Goal: Task Accomplishment & Management: Manage account settings

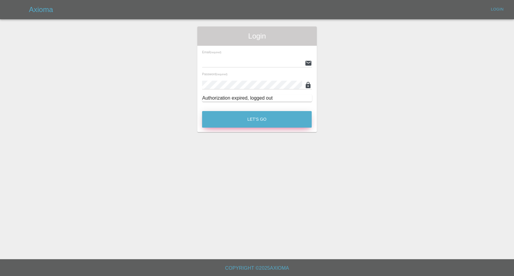
type input "[EMAIL_ADDRESS][DOMAIN_NAME]"
click at [248, 115] on button "Let's Go" at bounding box center [257, 119] width 110 height 17
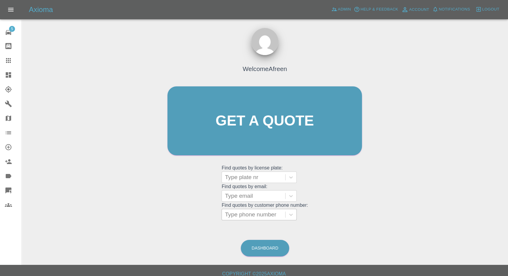
click at [255, 217] on div at bounding box center [253, 214] width 57 height 8
paste input "7802262364"
click at [227, 216] on input "7802262364" at bounding box center [242, 214] width 34 height 7
type input "07802262364"
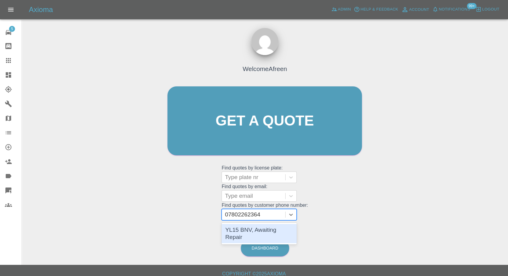
click at [274, 226] on div "YL15 BNV, Awaiting Repair" at bounding box center [259, 233] width 75 height 19
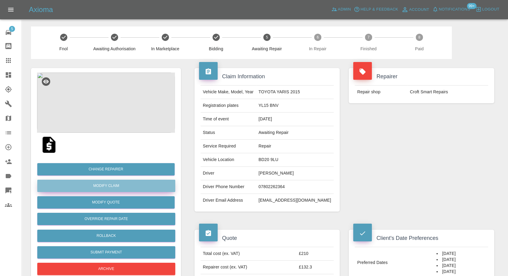
click at [112, 186] on link "Modify Claim" at bounding box center [106, 186] width 138 height 12
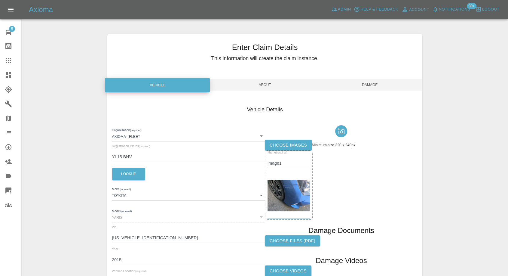
click at [289, 147] on label "Choose images" at bounding box center [288, 145] width 47 height 11
click at [0, 0] on input "Choose images" at bounding box center [0, 0] width 0 height 0
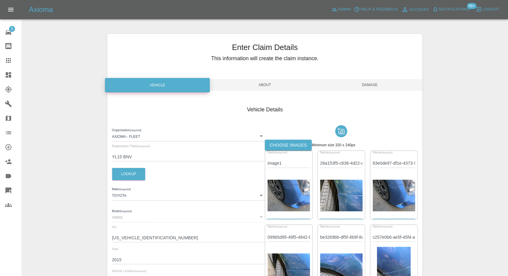
click at [367, 83] on span "Damage" at bounding box center [370, 84] width 105 height 11
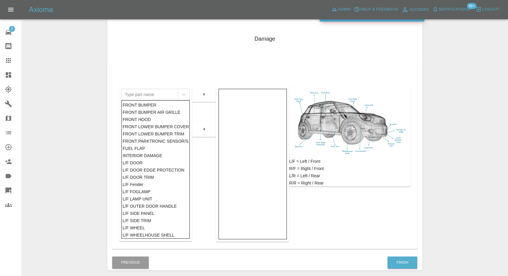
scroll to position [96, 0]
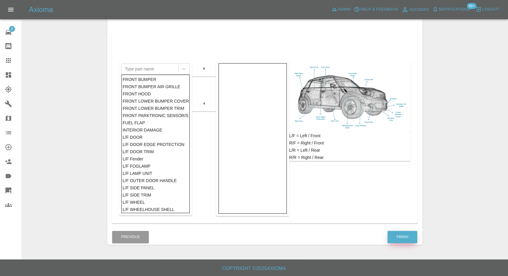
click at [399, 234] on button "Finish" at bounding box center [403, 237] width 30 height 12
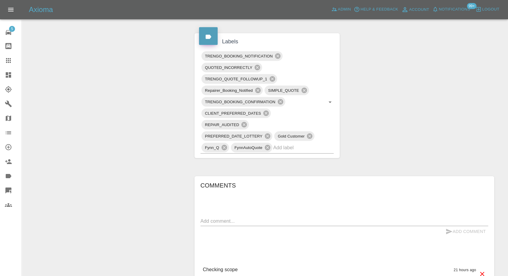
scroll to position [464, 0]
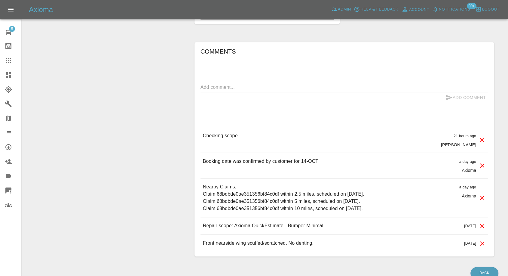
click at [254, 82] on div "x" at bounding box center [345, 87] width 288 height 10
type textarea "Images added"
click at [449, 97] on icon "submit" at bounding box center [449, 97] width 6 height 5
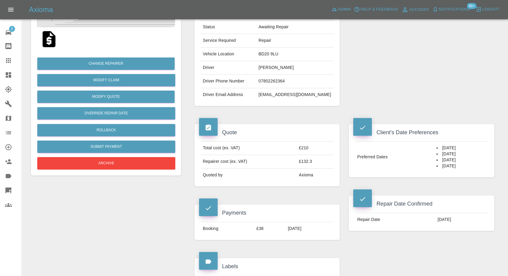
scroll to position [29, 0]
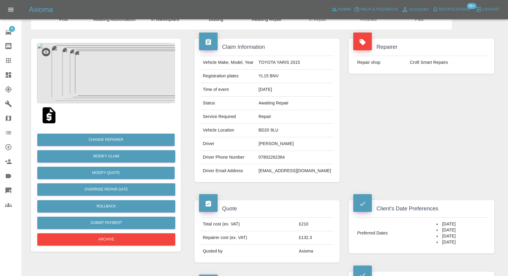
click at [8, 58] on icon at bounding box center [8, 60] width 7 height 7
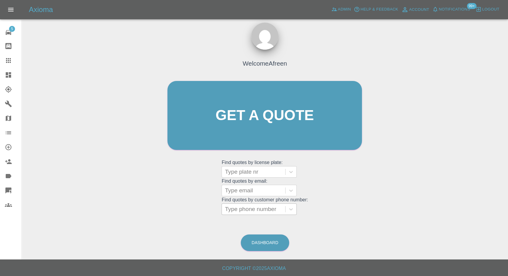
click at [252, 208] on div at bounding box center [253, 209] width 57 height 8
paste input "7969841036"
click at [227, 210] on input "7969841036" at bounding box center [242, 208] width 34 height 7
type input "07969841036"
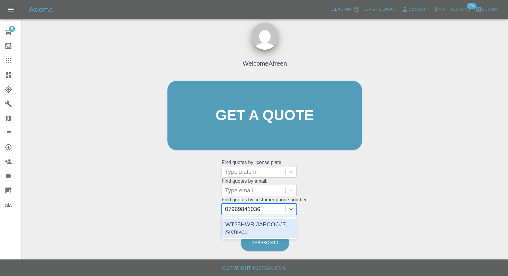
click at [254, 225] on div "WT25HWR JAECOOJ7, Archived" at bounding box center [259, 227] width 75 height 19
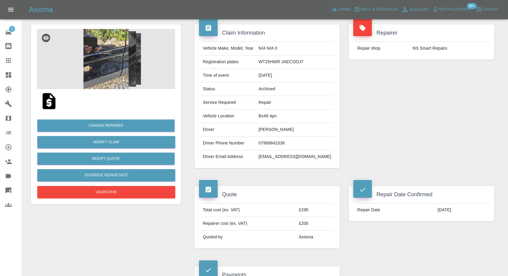
scroll to position [33, 0]
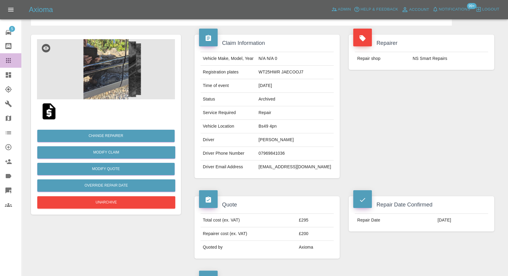
drag, startPoint x: 9, startPoint y: 57, endPoint x: 24, endPoint y: 64, distance: 16.3
click at [9, 57] on icon at bounding box center [8, 60] width 7 height 7
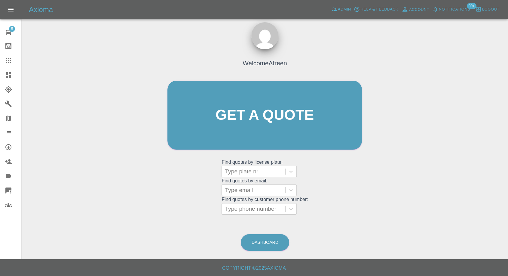
scroll to position [5, 0]
click at [245, 212] on div at bounding box center [253, 209] width 57 height 8
paste input "7811055052"
type input "07811055052"
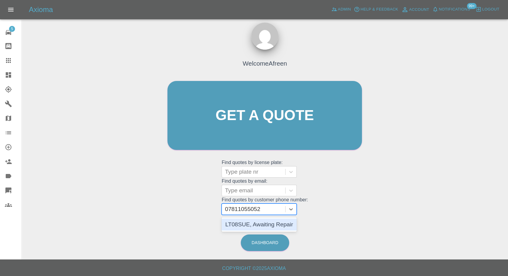
click at [262, 223] on div "LT08SUE, Awaiting Repair" at bounding box center [259, 224] width 75 height 12
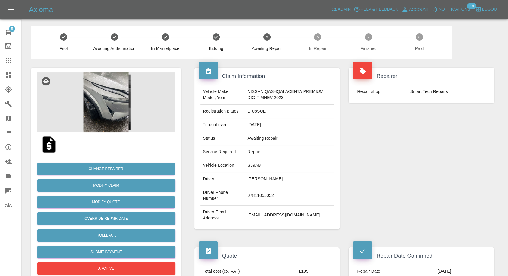
scroll to position [33, 0]
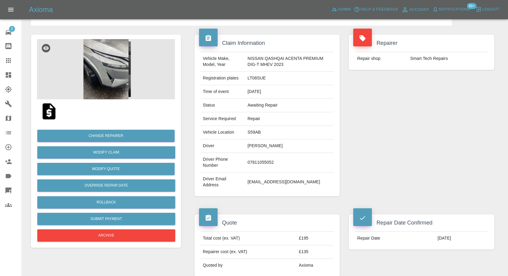
click at [111, 69] on img at bounding box center [106, 69] width 138 height 60
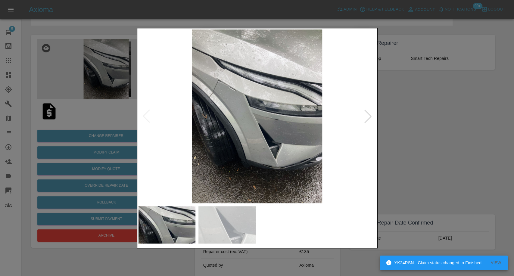
click at [419, 133] on div at bounding box center [257, 138] width 514 height 276
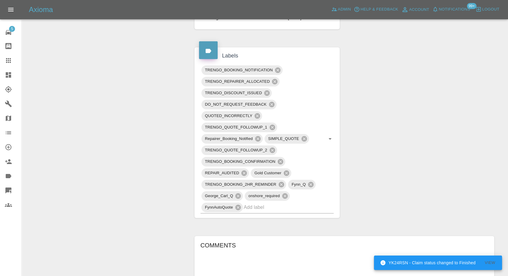
scroll to position [501, 0]
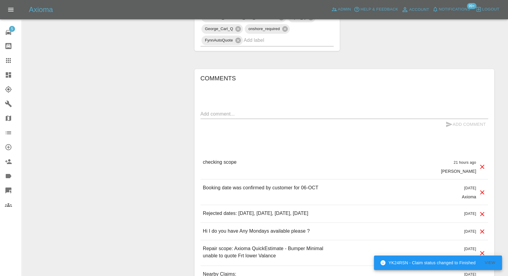
click at [257, 112] on textarea at bounding box center [345, 113] width 288 height 7
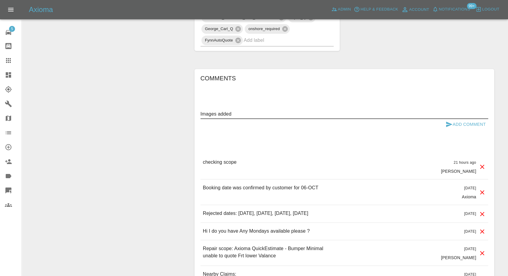
type textarea "Images added"
click at [450, 121] on icon "submit" at bounding box center [449, 124] width 7 height 7
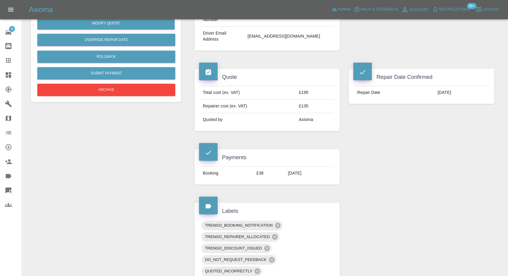
scroll to position [134, 0]
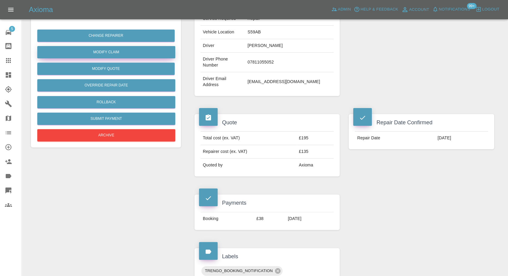
click at [115, 49] on link "Modify Claim" at bounding box center [106, 52] width 138 height 12
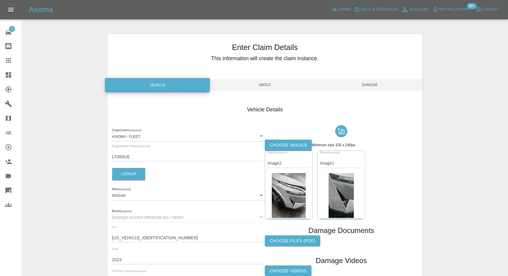
click at [284, 144] on label "Choose images" at bounding box center [288, 145] width 47 height 11
click at [0, 0] on input "Choose images" at bounding box center [0, 0] width 0 height 0
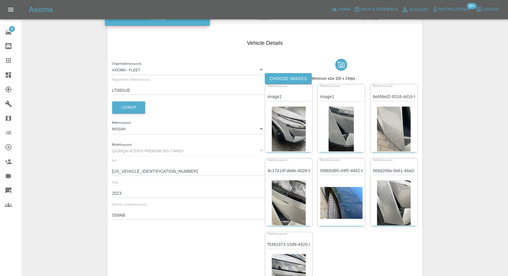
scroll to position [67, 0]
click at [338, 209] on img at bounding box center [341, 203] width 42 height 32
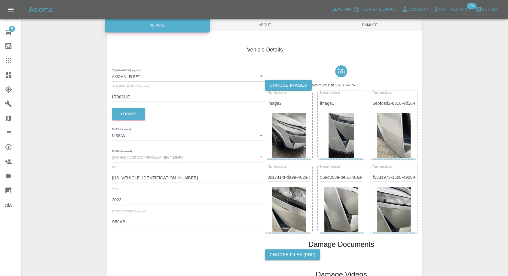
scroll to position [0, 0]
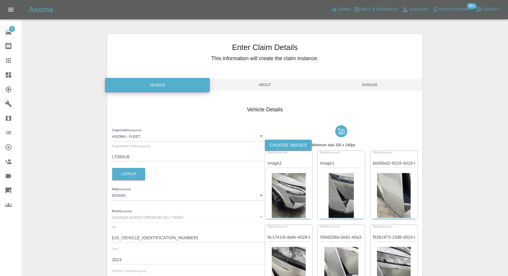
click at [381, 81] on span "Damage" at bounding box center [370, 84] width 105 height 11
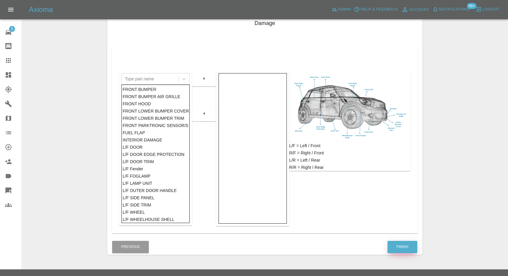
scroll to position [96, 0]
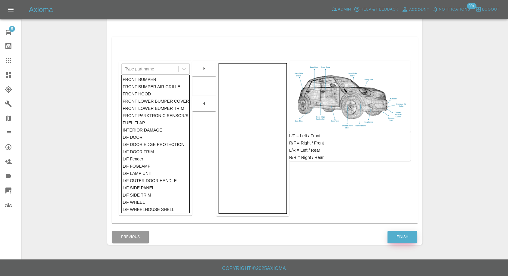
click at [400, 241] on button "Finish" at bounding box center [403, 237] width 30 height 12
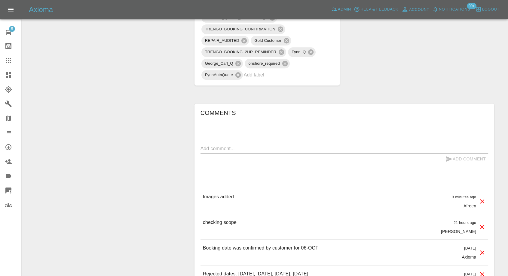
scroll to position [468, 0]
click at [3, 56] on link "Claims" at bounding box center [10, 60] width 21 height 14
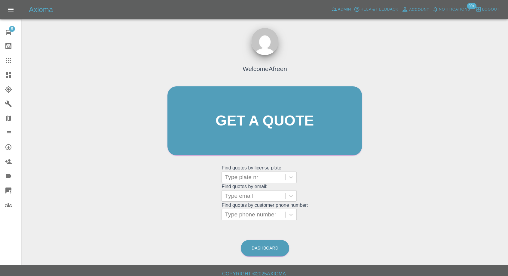
click at [245, 221] on div "Welcome Afreen Get a quote Get a quote Find quotes by license plate: Type plate…" at bounding box center [264, 133] width 207 height 182
click at [254, 210] on div at bounding box center [253, 214] width 57 height 8
paste input "7792027436"
type input "07792027436"
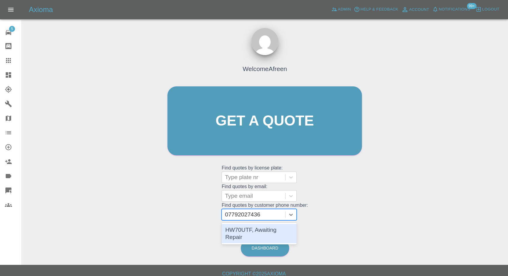
click at [247, 230] on div "HW70UTF, Awaiting Repair" at bounding box center [259, 233] width 75 height 19
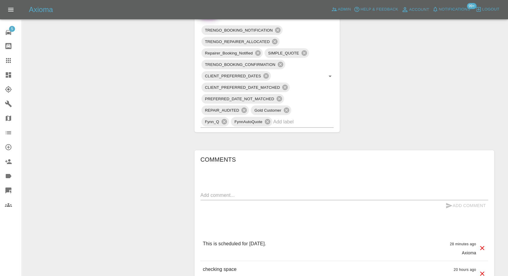
scroll to position [368, 0]
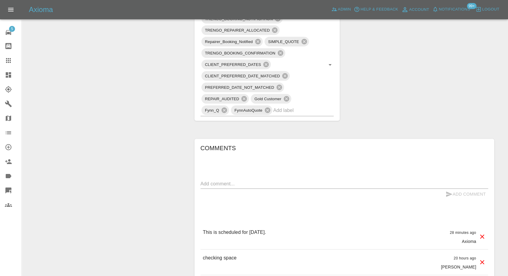
click at [263, 185] on textarea at bounding box center [345, 183] width 288 height 7
paste textarea "There is a private car park at rear. Telephone when at barrier for this to be r…"
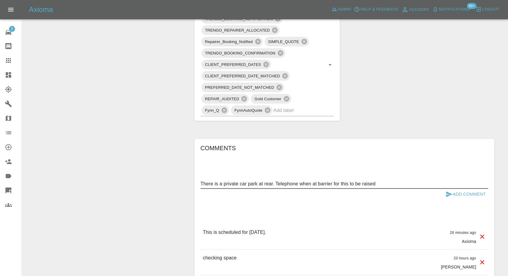
type textarea "There is a private car park at rear. Telephone when at barrier for this to be r…"
click at [449, 193] on icon "submit" at bounding box center [449, 193] width 6 height 5
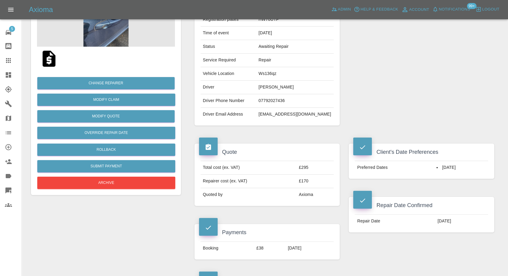
scroll to position [67, 0]
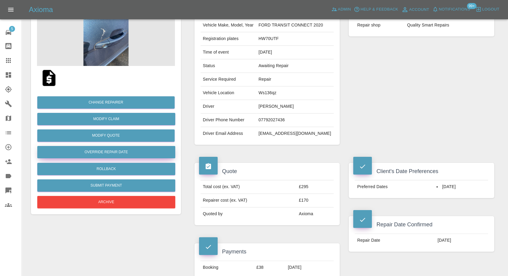
drag, startPoint x: 11, startPoint y: 58, endPoint x: 118, endPoint y: 147, distance: 138.5
click at [11, 58] on icon at bounding box center [8, 60] width 7 height 7
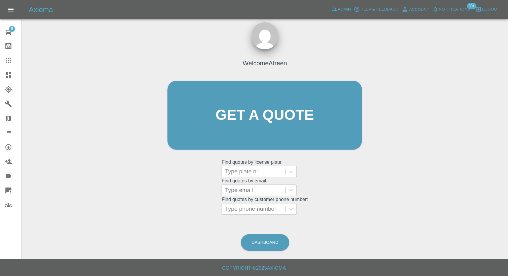
scroll to position [5, 0]
click at [258, 212] on div at bounding box center [253, 209] width 57 height 8
paste input "7909752184"
type input "07909752184"
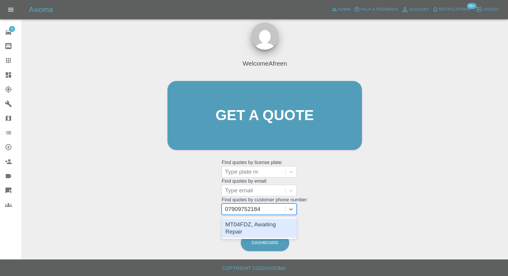
click at [265, 226] on div "MT04FDZ, Awaiting Repair" at bounding box center [259, 227] width 75 height 19
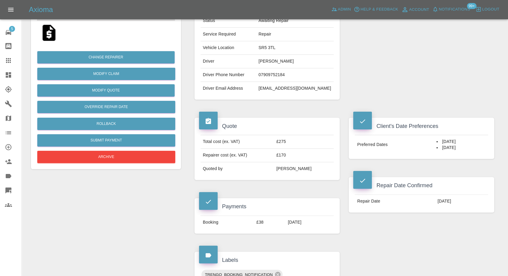
scroll to position [100, 0]
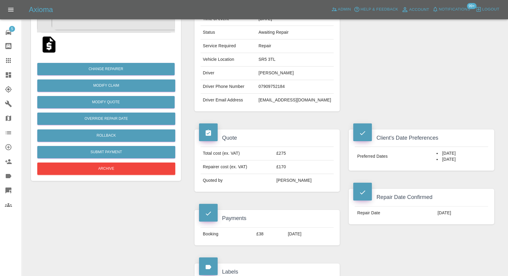
click at [10, 61] on icon at bounding box center [8, 60] width 7 height 7
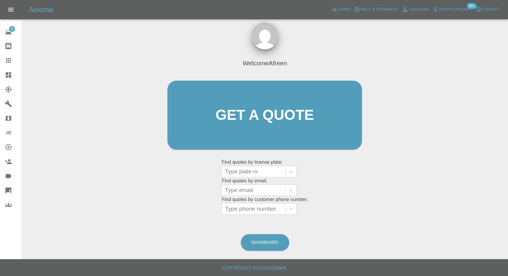
scroll to position [5, 0]
click at [258, 209] on div at bounding box center [253, 209] width 57 height 8
paste input "7935394400"
type input "07935394400"
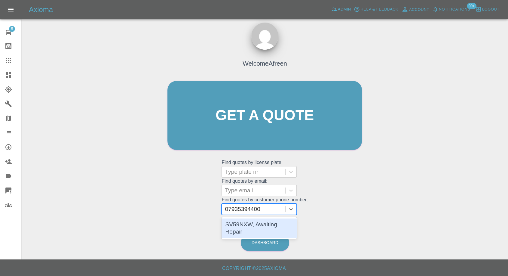
click at [262, 225] on div "SV59NXW, Awaiting Repair" at bounding box center [259, 227] width 75 height 19
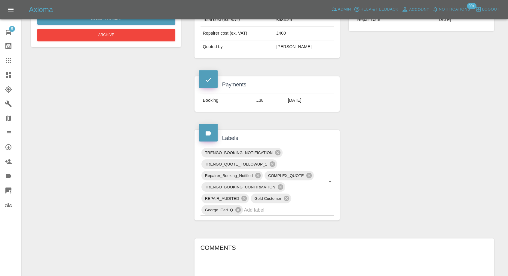
scroll to position [401, 0]
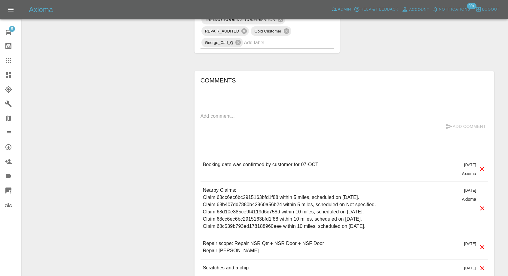
click at [253, 114] on textarea at bounding box center [345, 116] width 288 height 7
paste textarea "Hello, yes there is off street parking 😁"
type textarea "Hello, yes there is off street parking 😁"
click at [450, 125] on icon "submit" at bounding box center [449, 126] width 6 height 5
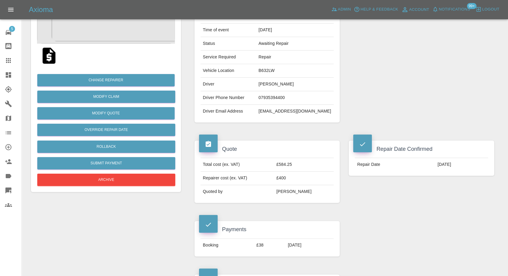
scroll to position [33, 0]
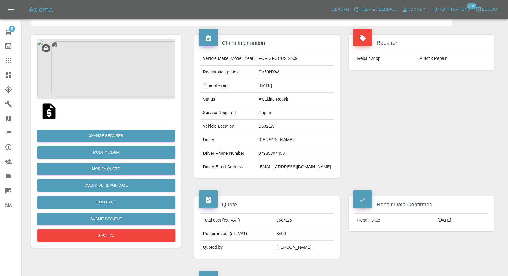
drag, startPoint x: 6, startPoint y: 62, endPoint x: 180, endPoint y: 191, distance: 216.5
click at [6, 62] on icon at bounding box center [8, 60] width 5 height 5
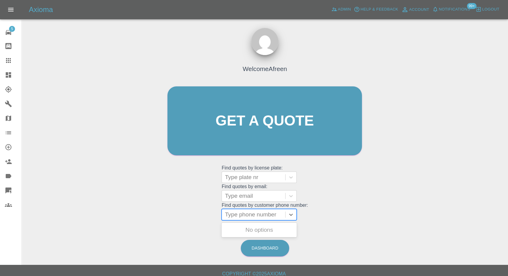
click at [274, 212] on div at bounding box center [253, 214] width 57 height 8
paste input "7774213846"
type input "07774213846"
click at [262, 232] on div "VE72MXJ, Awaiting Repair" at bounding box center [259, 233] width 75 height 19
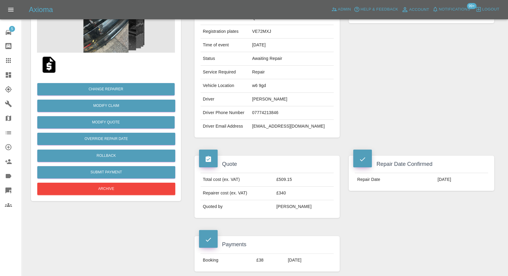
scroll to position [67, 0]
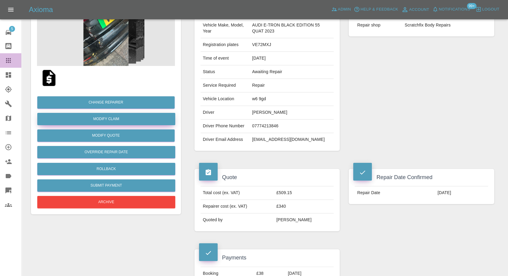
drag, startPoint x: 7, startPoint y: 62, endPoint x: 105, endPoint y: 115, distance: 111.6
click at [7, 61] on icon at bounding box center [8, 60] width 7 height 7
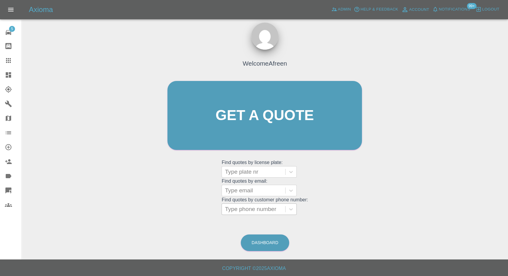
click at [245, 212] on div at bounding box center [253, 209] width 57 height 8
paste input "7729984523"
type input "07729984523"
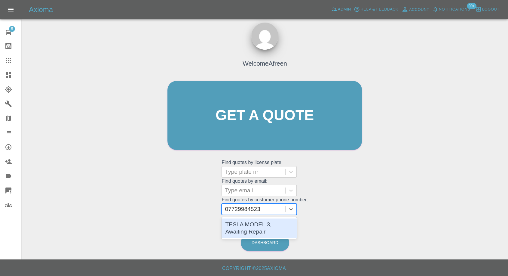
click at [253, 227] on div "TESLA MODEL 3, Awaiting Repair" at bounding box center [259, 227] width 75 height 19
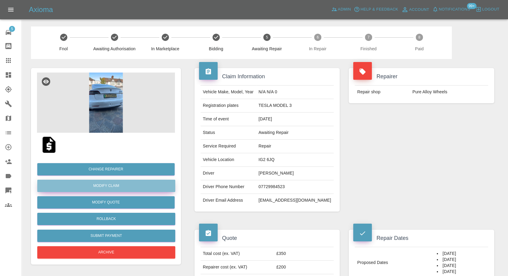
click at [119, 182] on link "Modify Claim" at bounding box center [106, 186] width 138 height 12
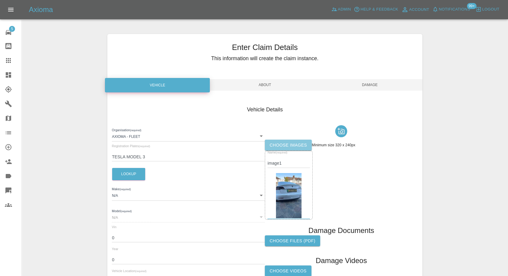
click at [285, 144] on label "Choose images" at bounding box center [288, 145] width 47 height 11
click at [0, 0] on input "Choose images" at bounding box center [0, 0] width 0 height 0
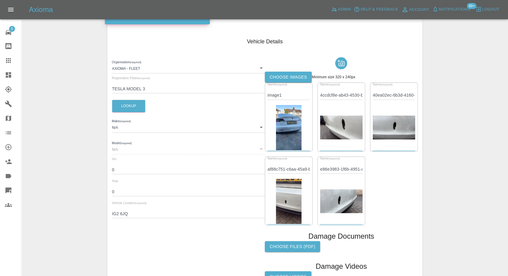
scroll to position [130, 0]
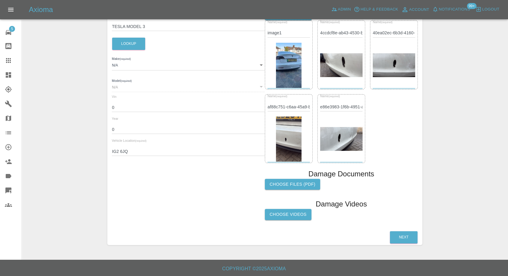
click at [291, 214] on label "Choose Videos" at bounding box center [288, 214] width 47 height 11
click at [0, 0] on input "Choose Videos" at bounding box center [0, 0] width 0 height 0
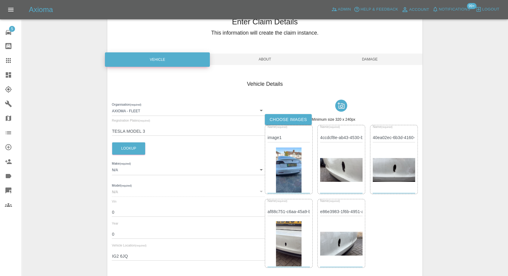
scroll to position [0, 0]
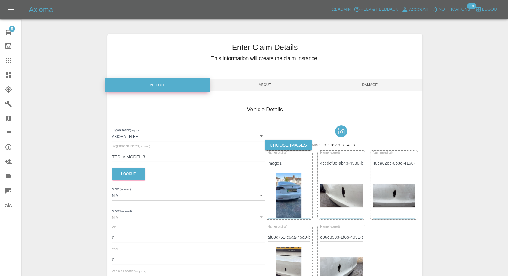
click at [374, 81] on span "Damage" at bounding box center [370, 84] width 105 height 11
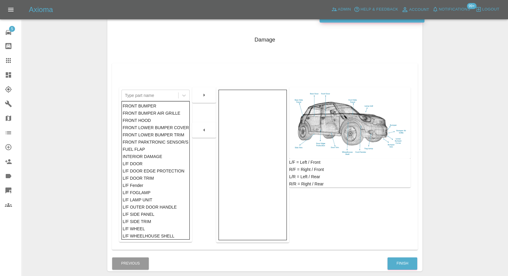
scroll to position [96, 0]
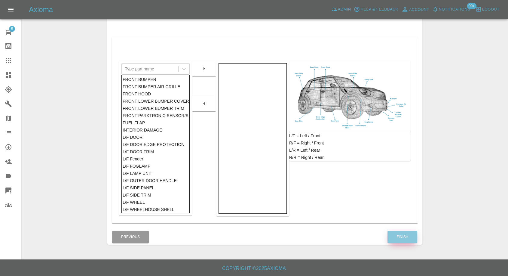
click at [407, 236] on button "Finish" at bounding box center [403, 237] width 30 height 12
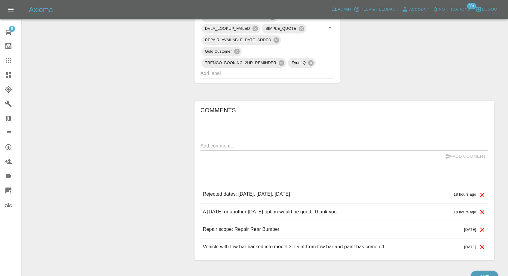
scroll to position [368, 0]
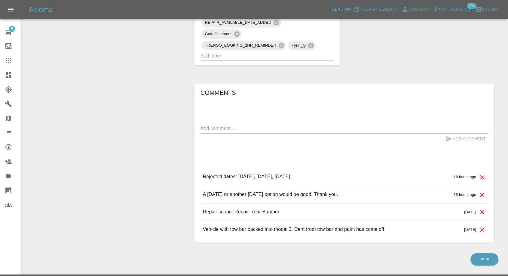
click at [223, 125] on textarea at bounding box center [345, 128] width 288 height 7
type textarea "Images and videos added"
click at [450, 140] on icon "submit" at bounding box center [449, 138] width 7 height 7
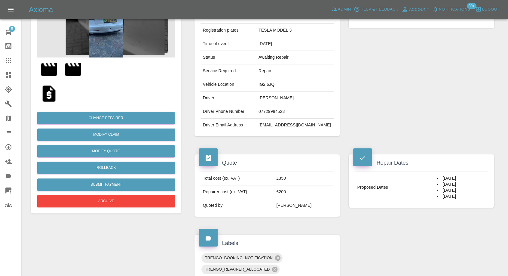
scroll to position [0, 0]
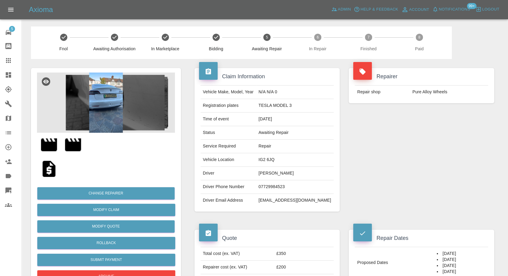
click at [4, 54] on link "Claims" at bounding box center [10, 60] width 21 height 14
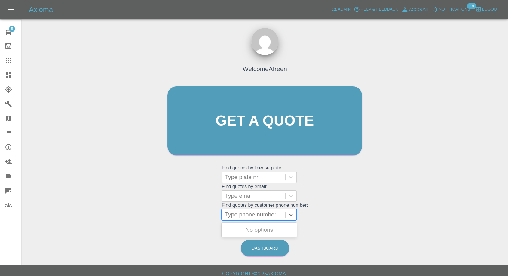
click at [245, 215] on div at bounding box center [253, 214] width 57 height 8
paste input "7769727272"
type input "07769727272"
click at [255, 228] on div "BOO746, Awaiting Repair" at bounding box center [259, 230] width 75 height 12
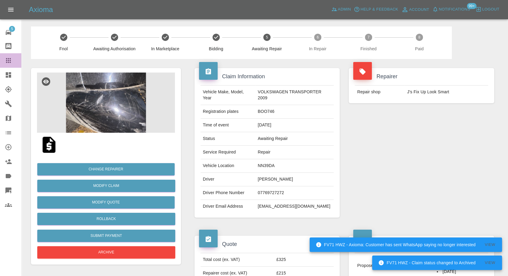
click at [11, 59] on icon at bounding box center [8, 60] width 7 height 7
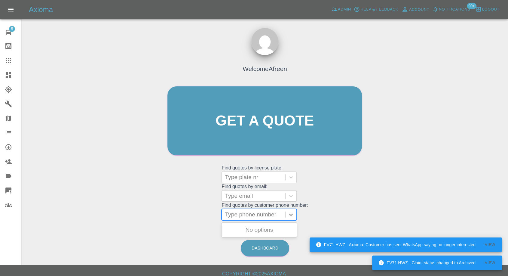
click at [237, 215] on div at bounding box center [253, 214] width 57 height 8
paste input "7305001745"
type input "07305001745"
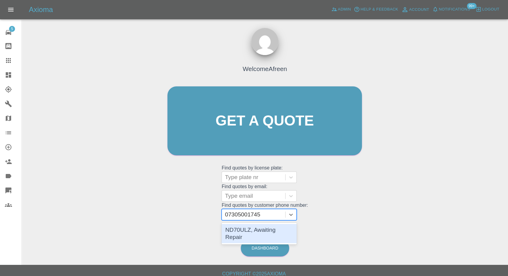
click at [250, 230] on div "ND70ULZ, Awaiting Repair" at bounding box center [259, 233] width 75 height 19
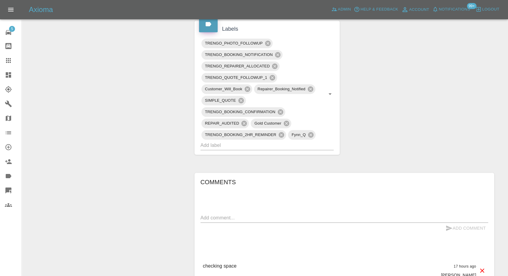
scroll to position [401, 0]
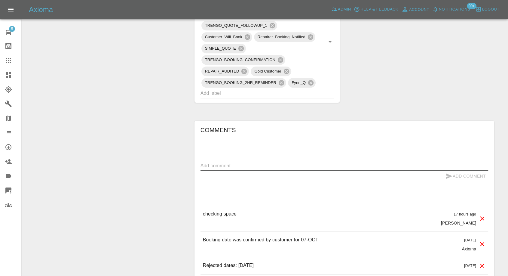
click at [262, 165] on textarea at bounding box center [345, 165] width 288 height 7
paste textarea "There is a parking spot at the back of the house"
type textarea "There is a parking spot at the back of the house"
click at [449, 176] on icon "submit" at bounding box center [449, 175] width 6 height 5
